Goal: Information Seeking & Learning: Learn about a topic

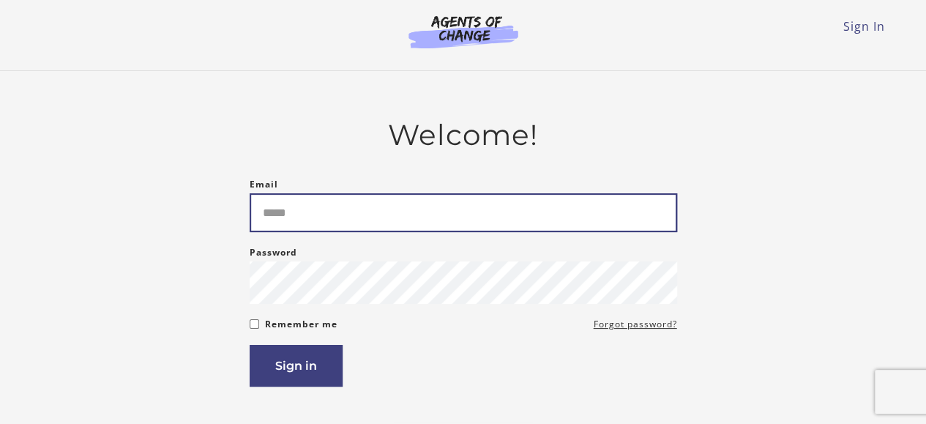
click at [423, 216] on input "Email" at bounding box center [463, 212] width 427 height 39
type input "**********"
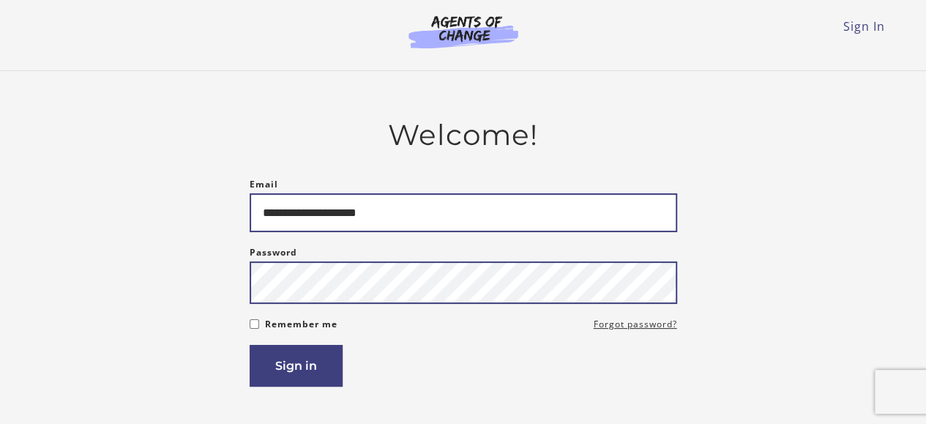
click at [250, 345] on button "Sign in" at bounding box center [296, 366] width 93 height 42
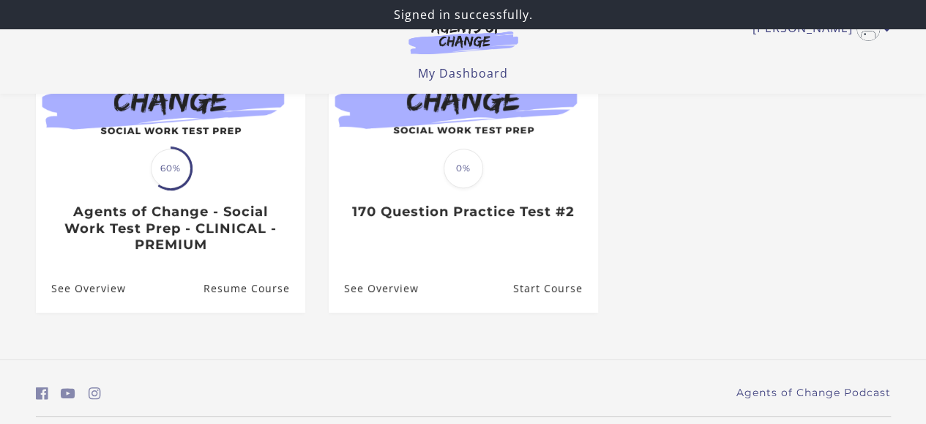
scroll to position [220, 0]
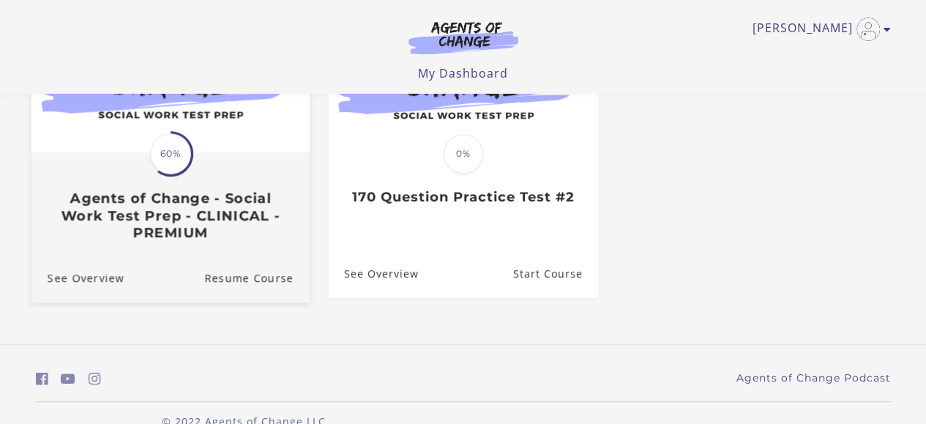
click at [183, 148] on span "60%" at bounding box center [170, 153] width 41 height 41
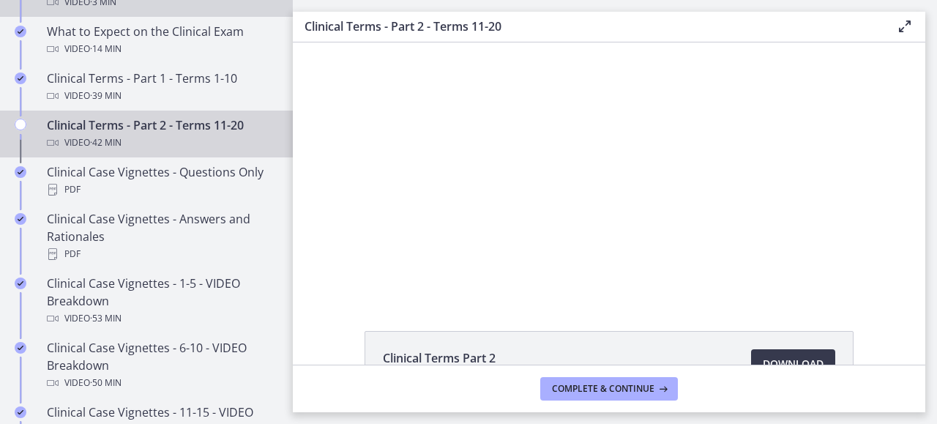
scroll to position [878, 0]
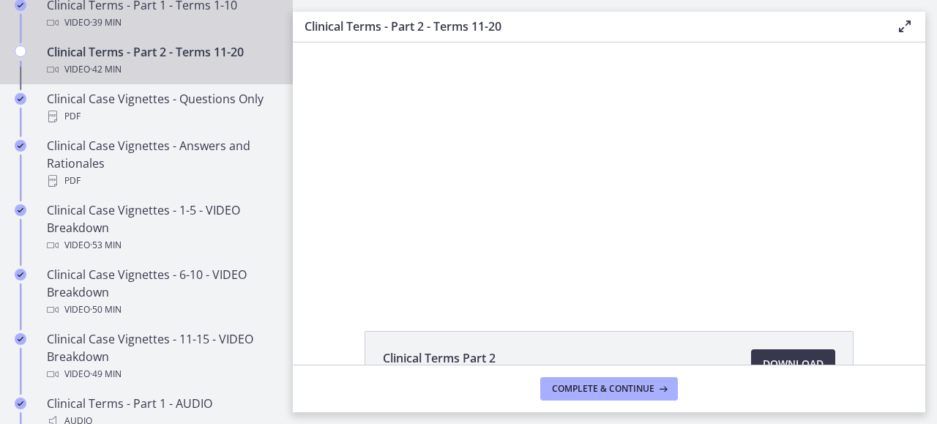
click at [152, 28] on div "Video · 39 min" at bounding box center [161, 23] width 228 height 18
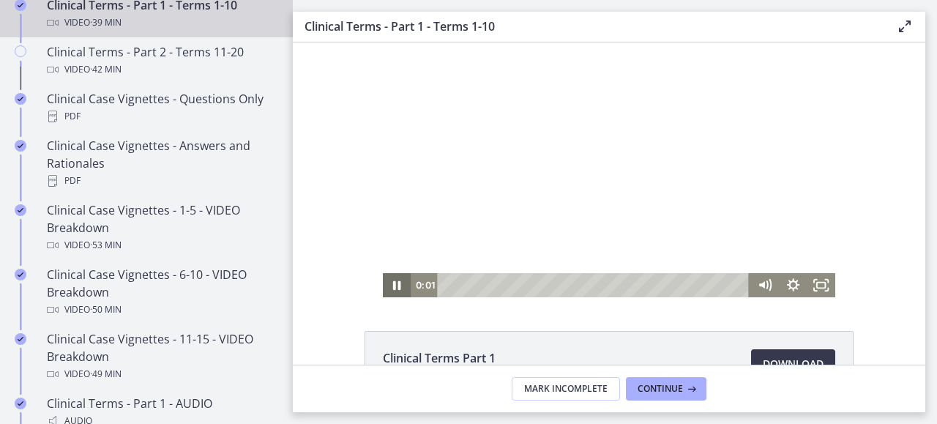
click at [389, 280] on icon "Pause" at bounding box center [397, 285] width 29 height 24
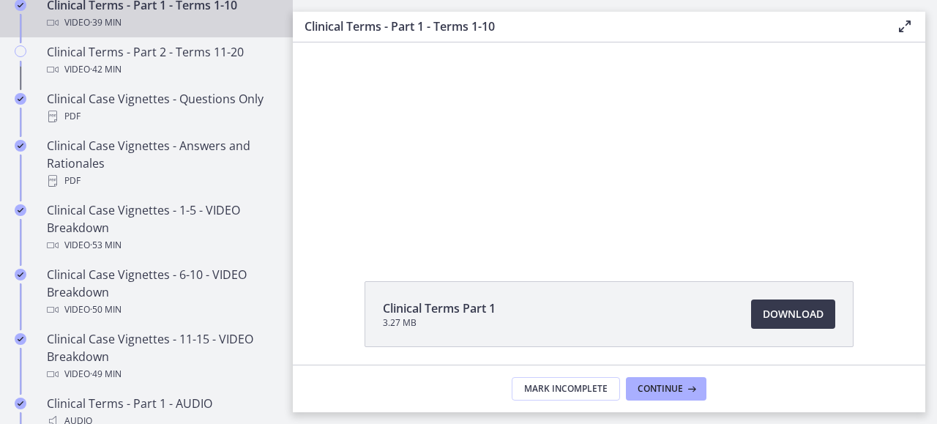
scroll to position [73, 0]
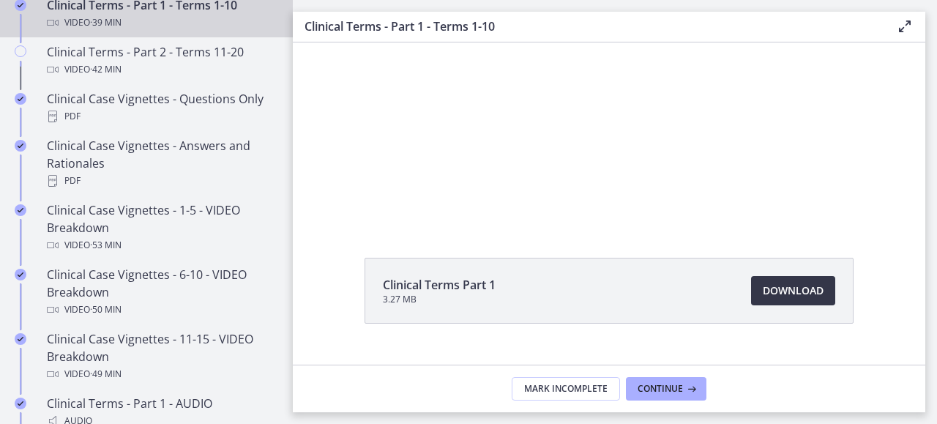
click at [796, 289] on span "Download Opens in a new window" at bounding box center [793, 291] width 61 height 18
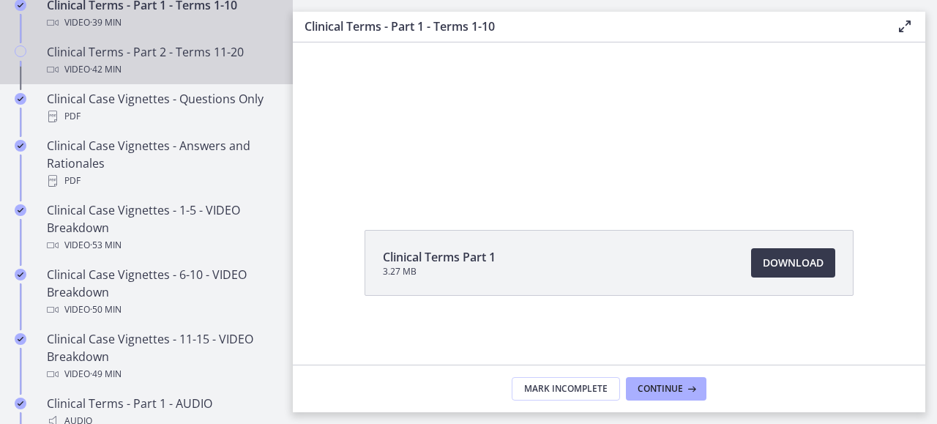
click at [180, 68] on div "Clinical Terms - Part 2 - Terms 11-20 Video · 42 min" at bounding box center [161, 60] width 228 height 35
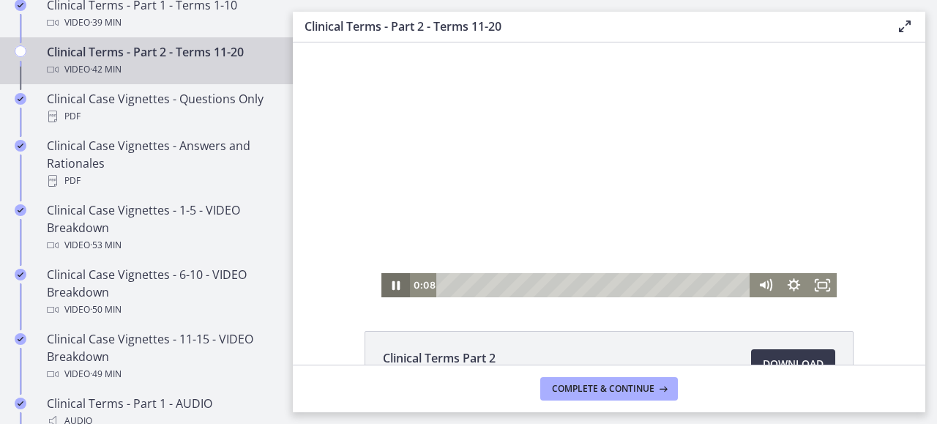
click at [389, 280] on icon "Pause" at bounding box center [395, 285] width 29 height 24
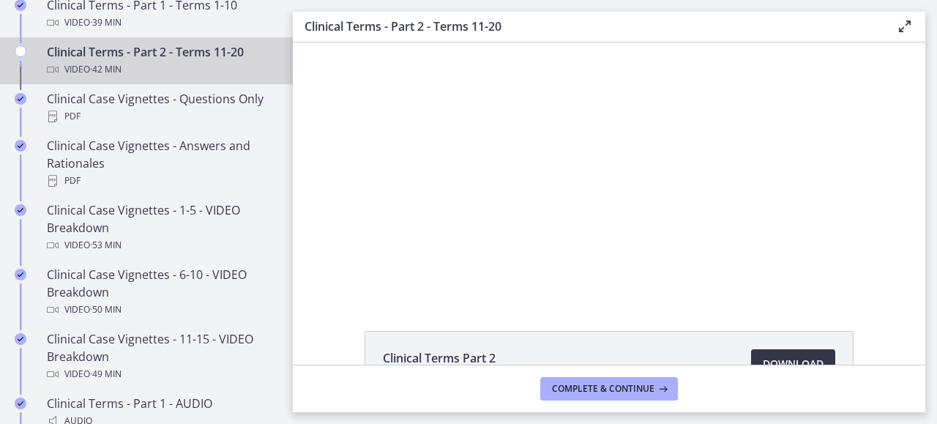
click at [786, 354] on link "Download Opens in a new window" at bounding box center [793, 363] width 84 height 29
